Goal: Navigation & Orientation: Find specific page/section

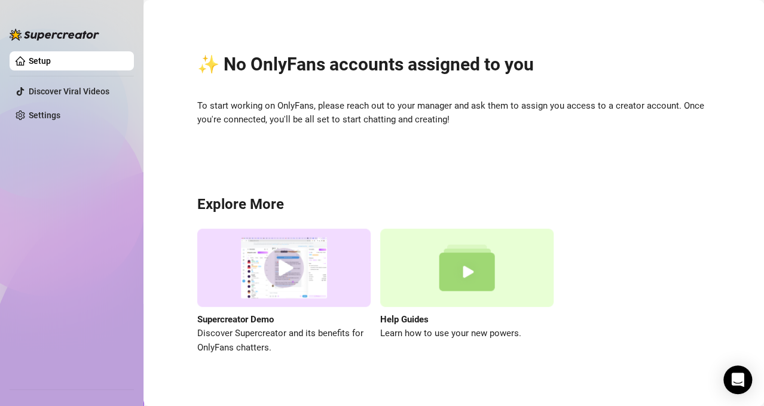
click at [274, 27] on div "✨ No OnlyFans accounts assigned to you To start working on OnlyFans, please rea…" at bounding box center [453, 196] width 596 height 376
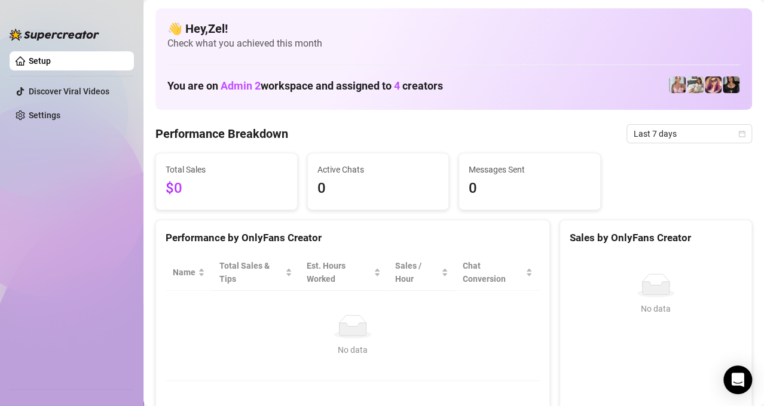
click at [74, 348] on ul "Setup Discover Viral Videos Settings" at bounding box center [72, 216] width 124 height 338
